Goal: Task Accomplishment & Management: Manage account settings

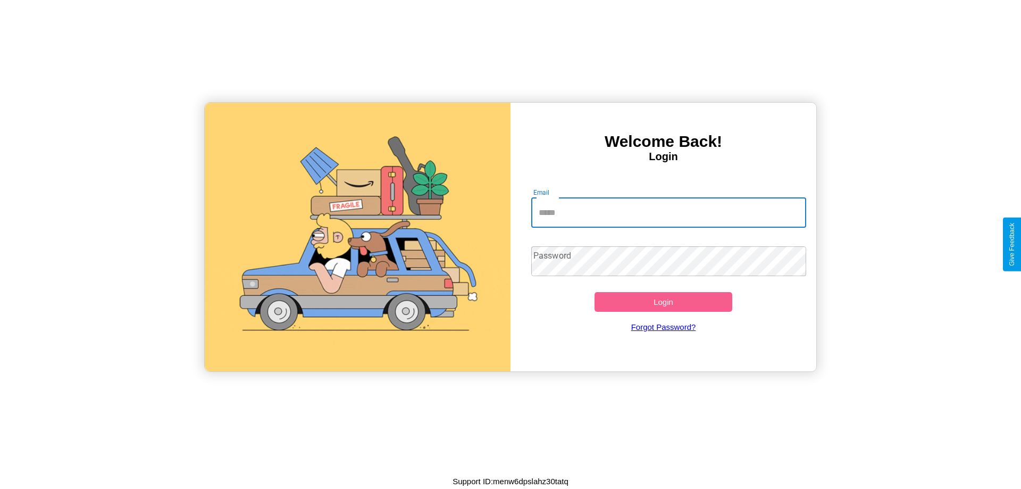
click at [668, 212] on input "Email" at bounding box center [668, 213] width 275 height 30
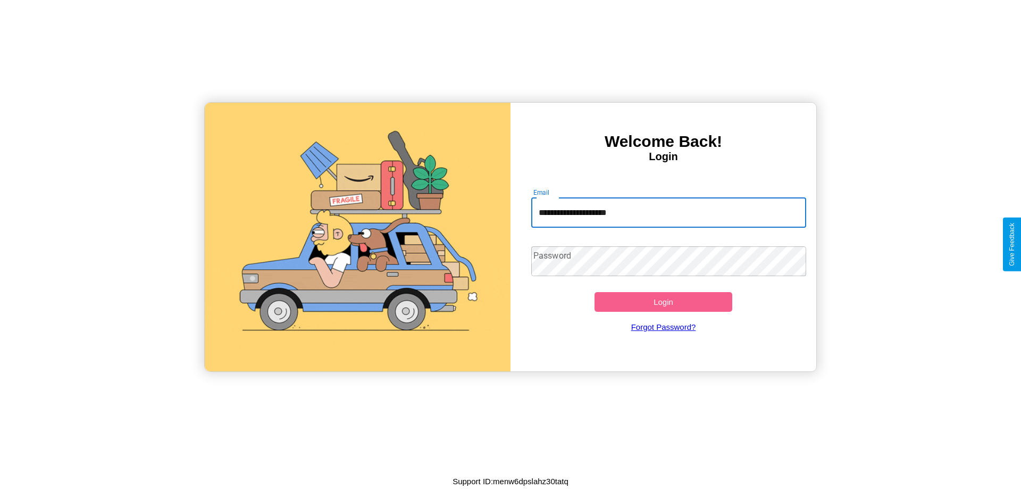
type input "**********"
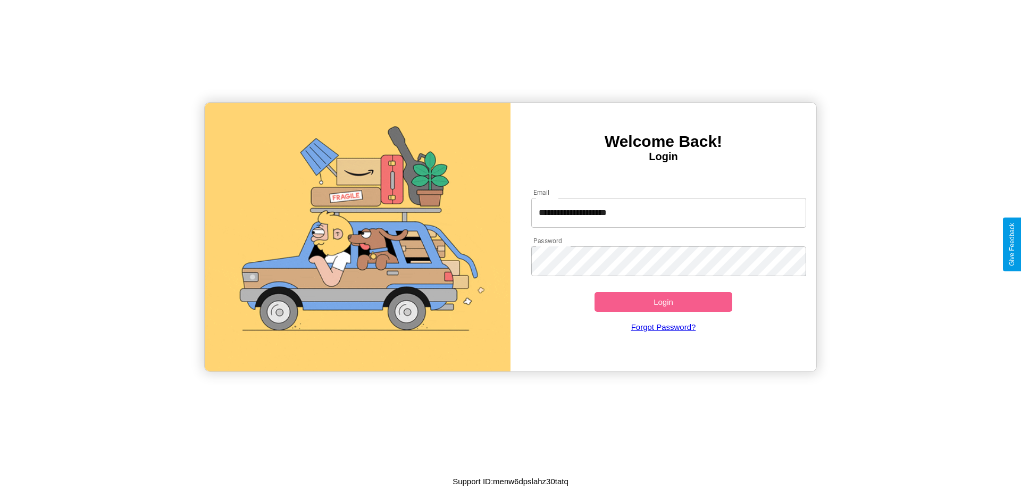
click at [663, 301] on button "Login" at bounding box center [663, 302] width 138 height 20
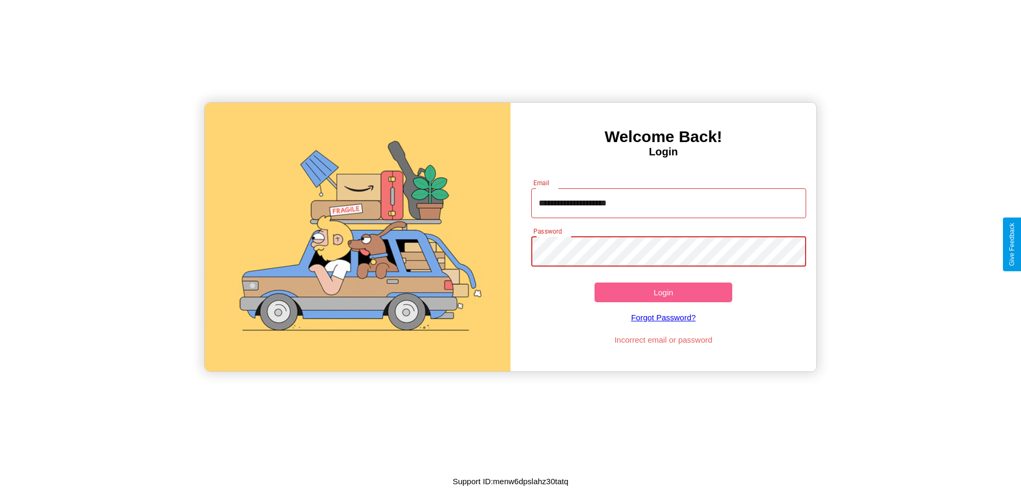
click at [663, 292] on button "Login" at bounding box center [663, 292] width 138 height 20
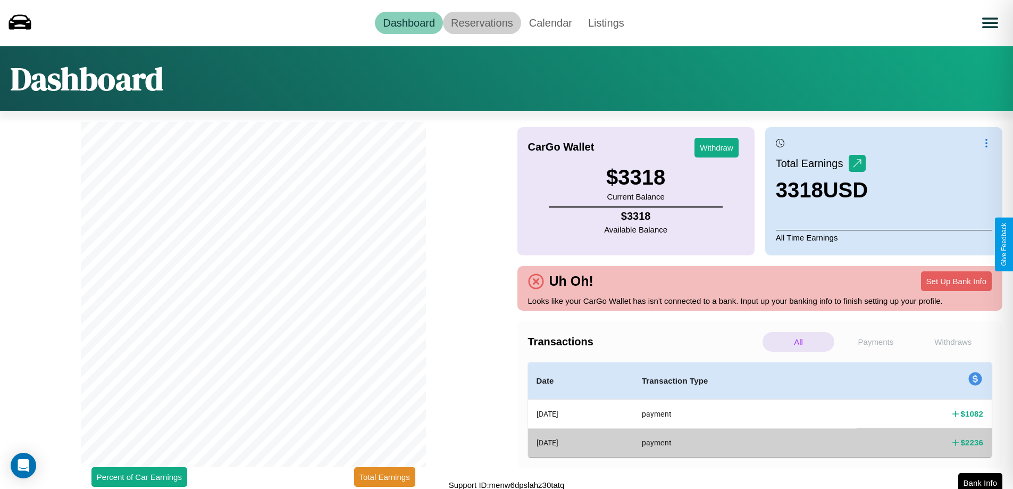
click at [482, 22] on link "Reservations" at bounding box center [482, 23] width 78 height 22
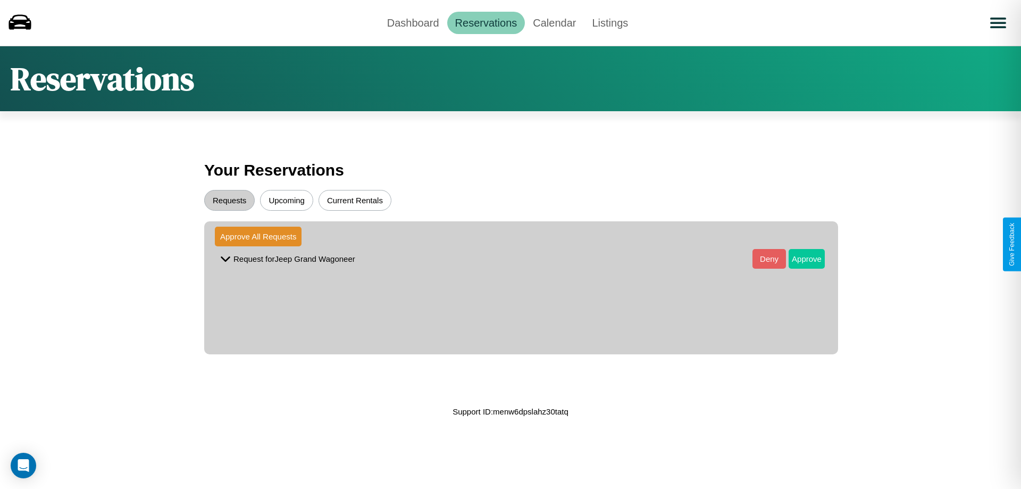
click at [799, 258] on button "Approve" at bounding box center [806, 259] width 36 height 20
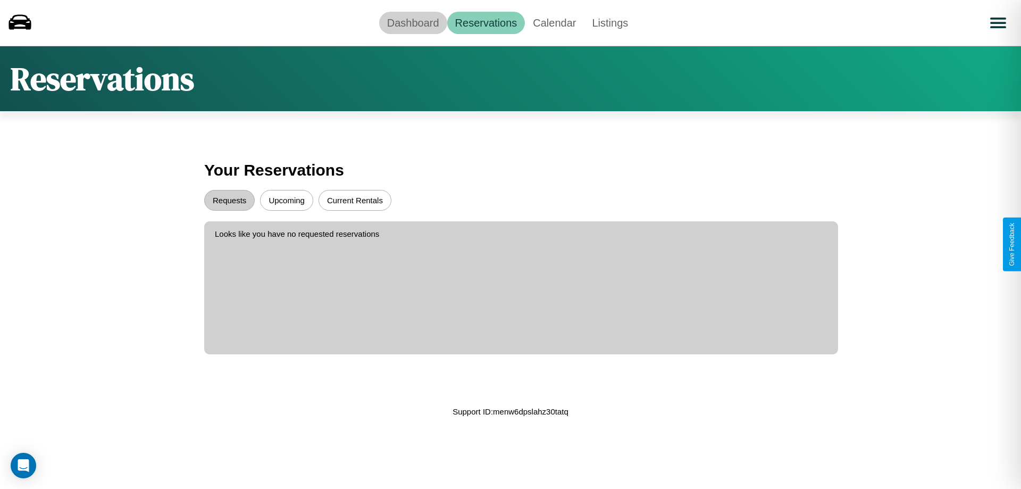
click at [413, 22] on link "Dashboard" at bounding box center [413, 23] width 68 height 22
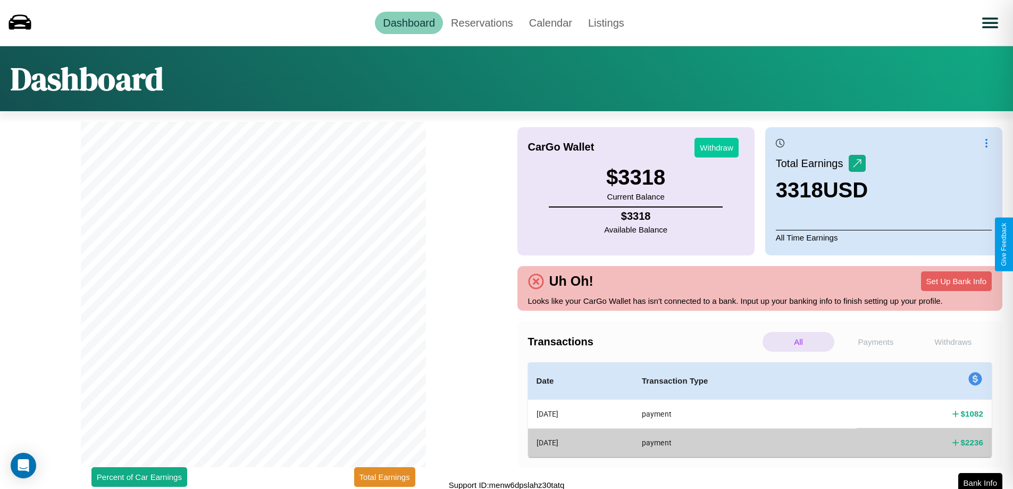
click at [716, 147] on button "Withdraw" at bounding box center [716, 148] width 44 height 20
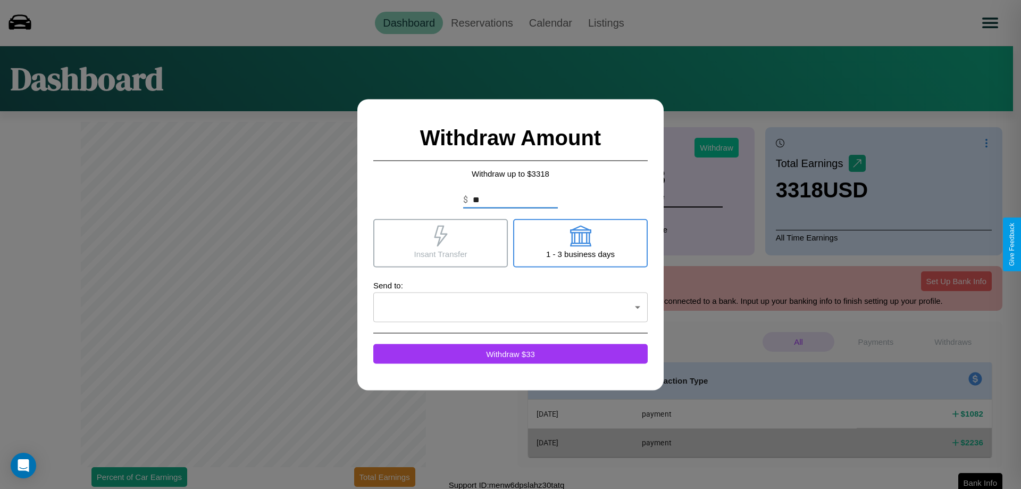
type input "*"
type input "****"
click at [580, 242] on icon at bounding box center [579, 235] width 21 height 21
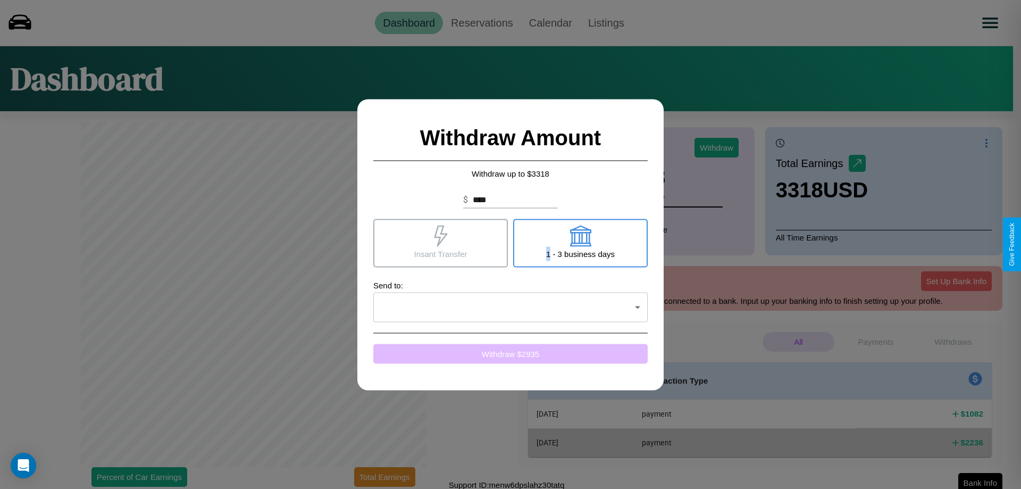
click at [510, 353] on button "Withdraw $ 2935" at bounding box center [510, 353] width 274 height 20
